Goal: Information Seeking & Learning: Learn about a topic

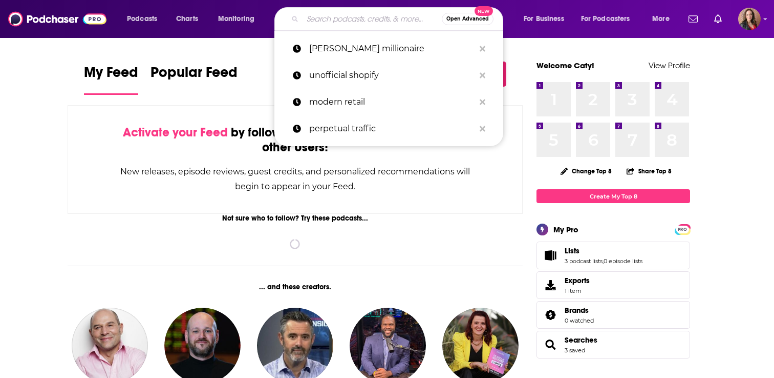
click at [338, 18] on input "Search podcasts, credits, & more..." at bounding box center [372, 19] width 139 height 16
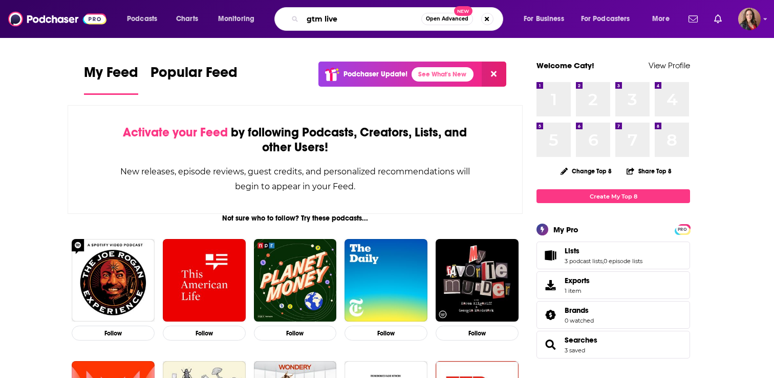
type input "gtm live"
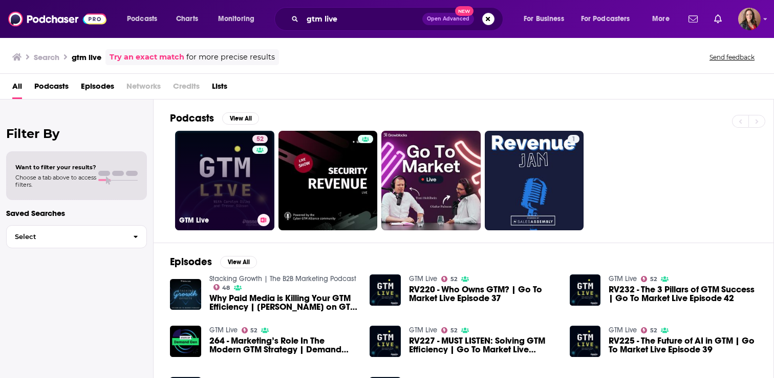
click at [221, 176] on link "52 GTM Live" at bounding box center [224, 180] width 99 height 99
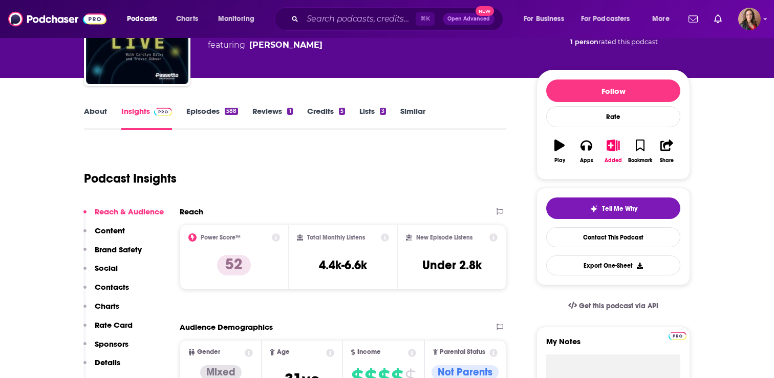
scroll to position [90, 0]
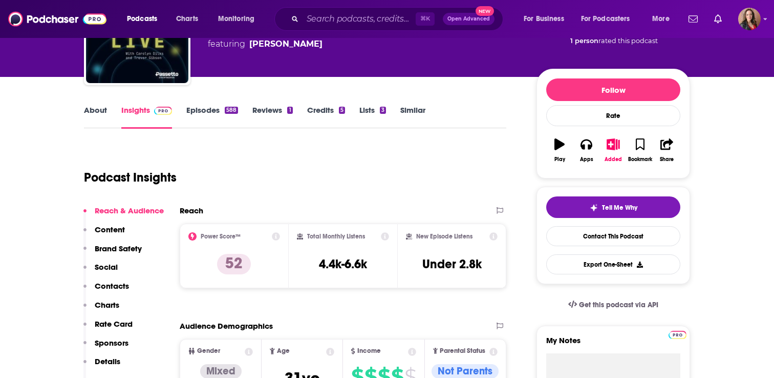
click at [113, 278] on button "Social" at bounding box center [100, 271] width 34 height 19
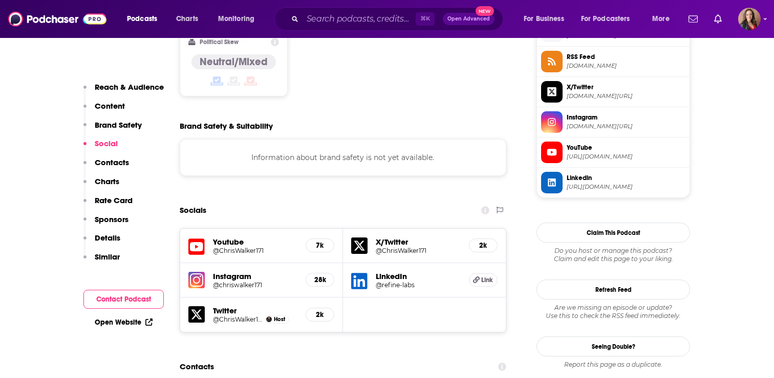
click at [115, 162] on p "Contacts" at bounding box center [112, 162] width 34 height 10
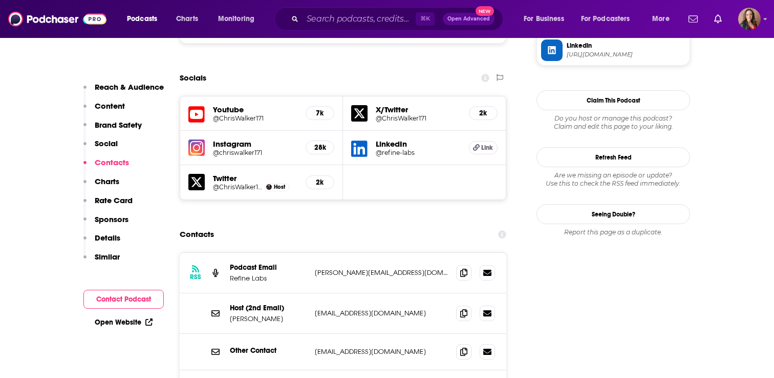
scroll to position [1011, 0]
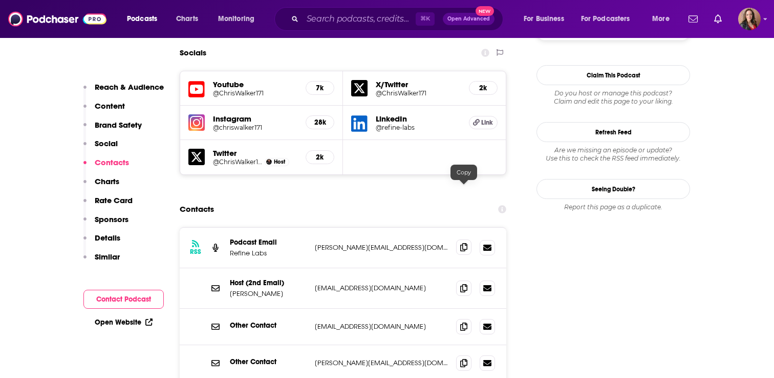
click at [462, 243] on icon at bounding box center [463, 247] width 7 height 8
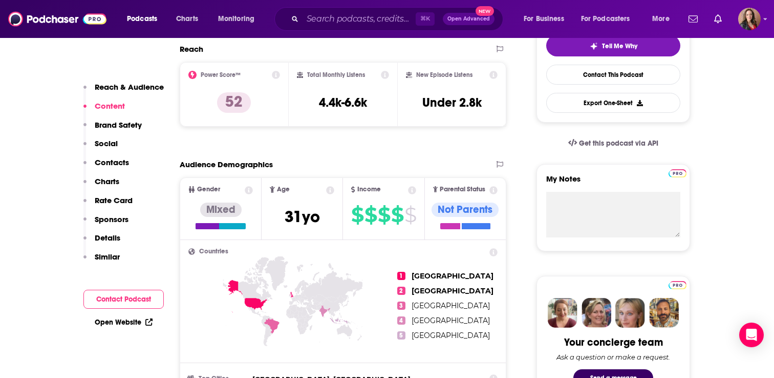
scroll to position [0, 0]
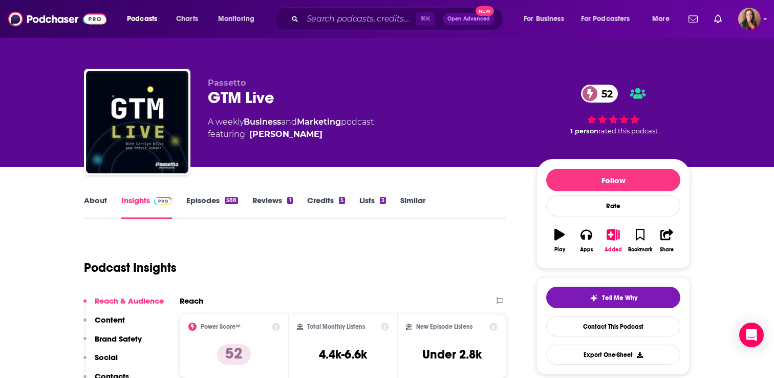
click at [230, 197] on div "588" at bounding box center [231, 200] width 13 height 7
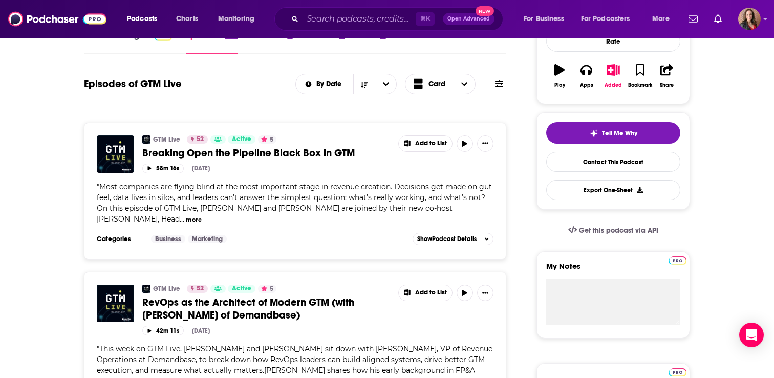
scroll to position [167, 0]
